Goal: Find specific page/section: Find specific page/section

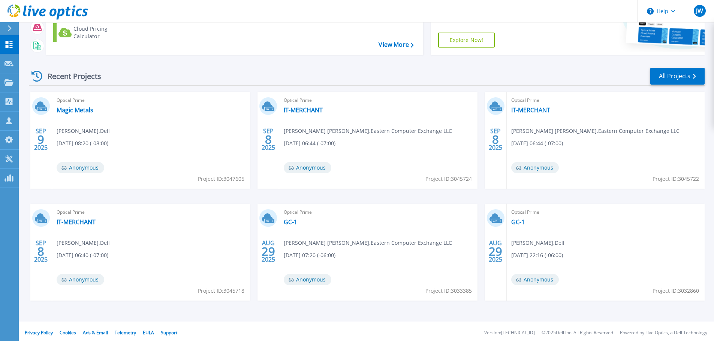
scroll to position [105, 0]
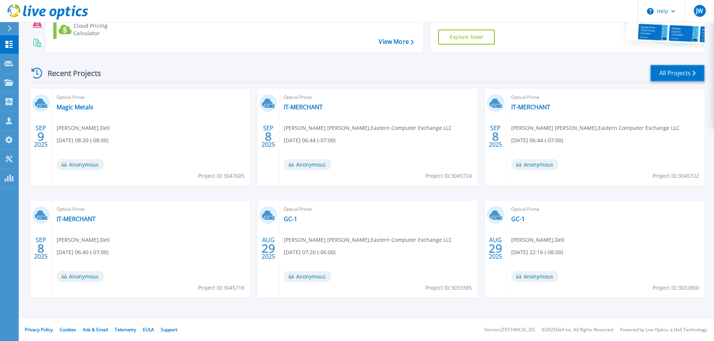
click at [662, 69] on link "All Projects" at bounding box center [677, 73] width 54 height 17
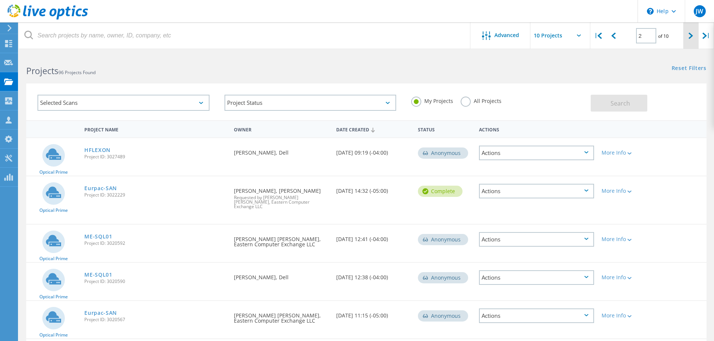
click at [698, 35] on div at bounding box center [690, 35] width 15 height 27
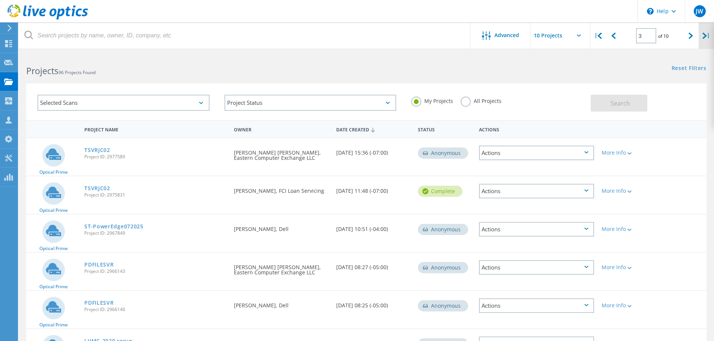
click at [704, 35] on icon at bounding box center [704, 36] width 4 height 6
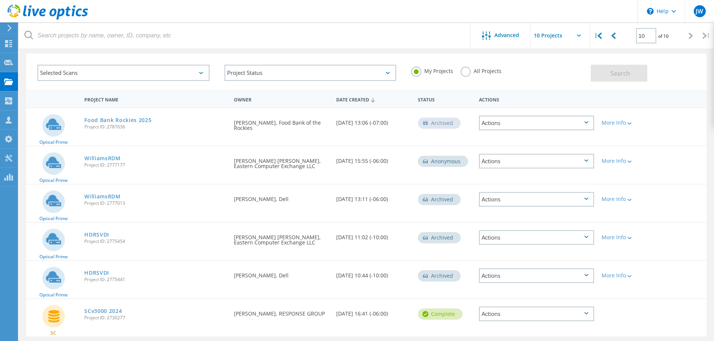
scroll to position [55, 0]
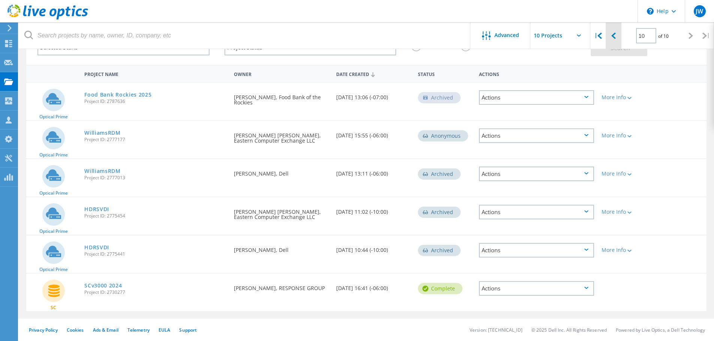
click at [619, 33] on div at bounding box center [613, 35] width 15 height 27
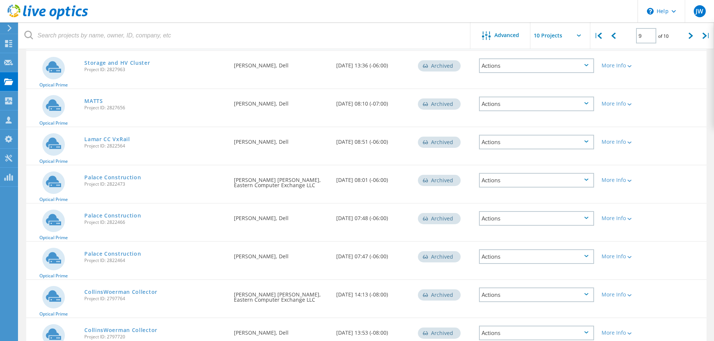
scroll to position [64, 0]
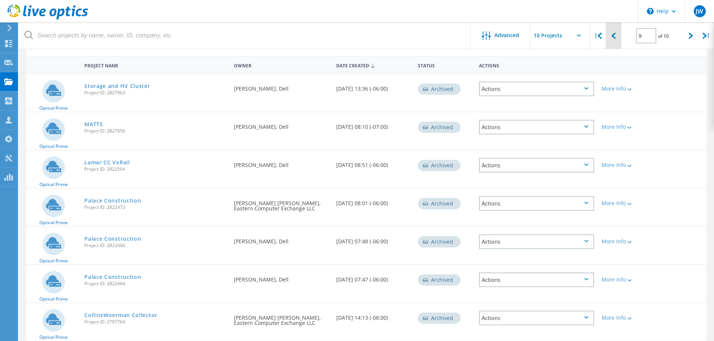
click at [614, 33] on icon at bounding box center [613, 36] width 4 height 6
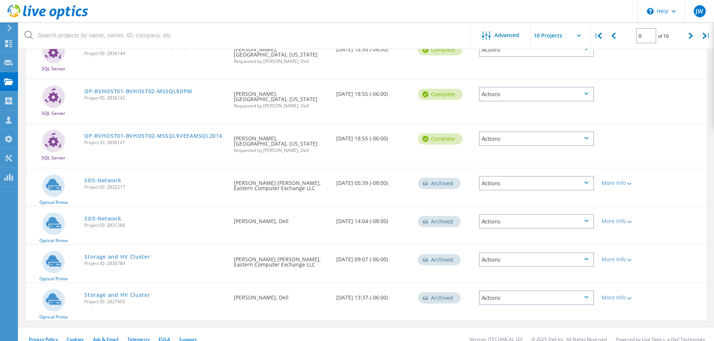
scroll to position [240, 0]
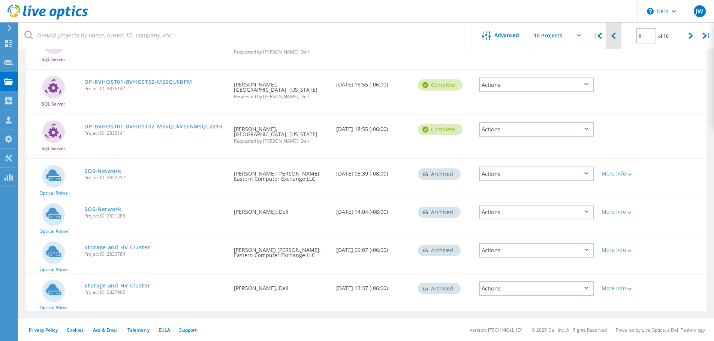
click at [611, 33] on icon at bounding box center [613, 36] width 4 height 6
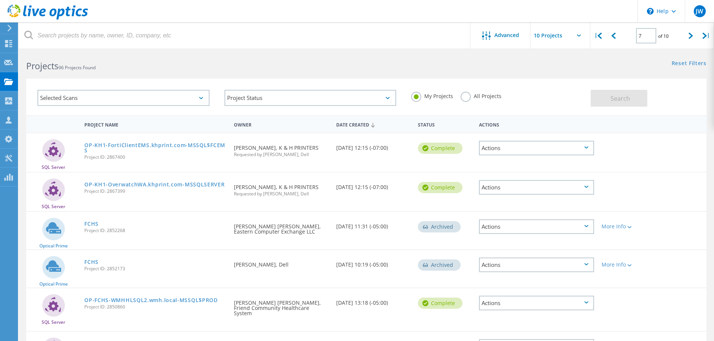
scroll to position [0, 0]
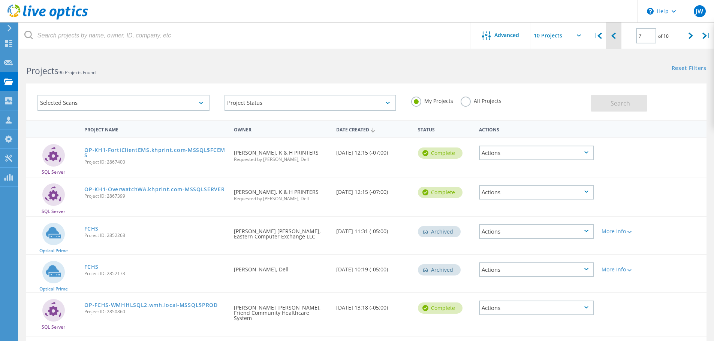
click at [618, 40] on div at bounding box center [613, 35] width 15 height 27
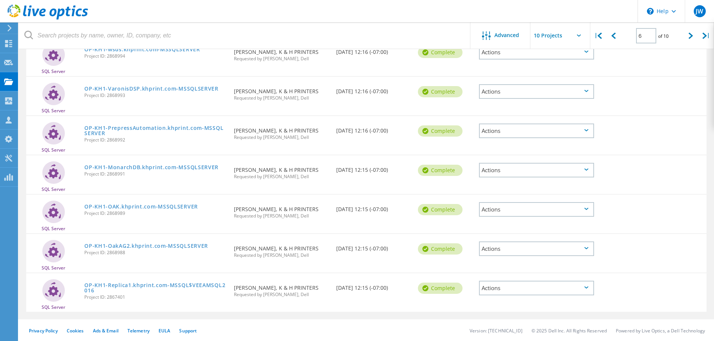
scroll to position [217, 0]
click at [610, 33] on div at bounding box center [613, 35] width 15 height 27
type input "5"
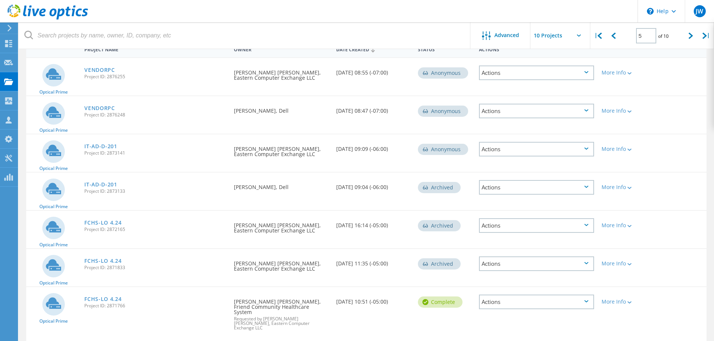
scroll to position [67, 0]
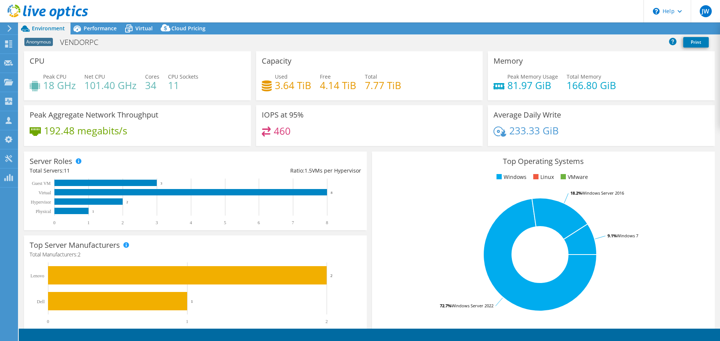
select select "USD"
click at [102, 30] on span "Performance" at bounding box center [100, 28] width 33 height 7
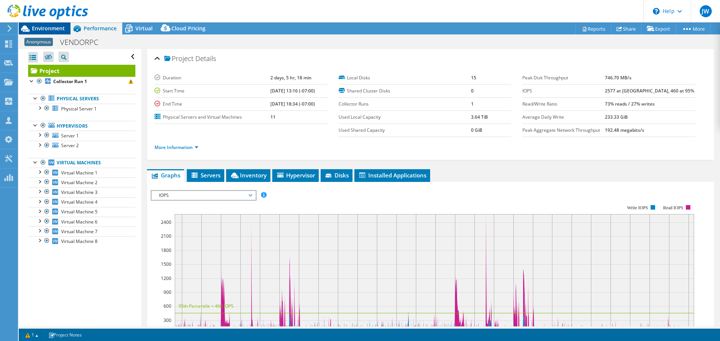
click at [45, 27] on span "Environment" at bounding box center [48, 28] width 33 height 7
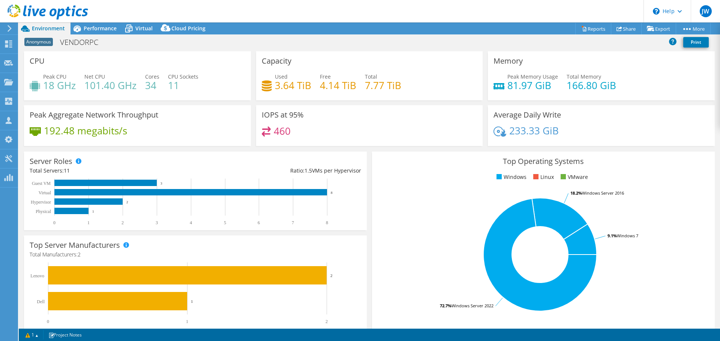
click at [648, 195] on rect at bounding box center [539, 254] width 325 height 131
